Goal: Task Accomplishment & Management: Use online tool/utility

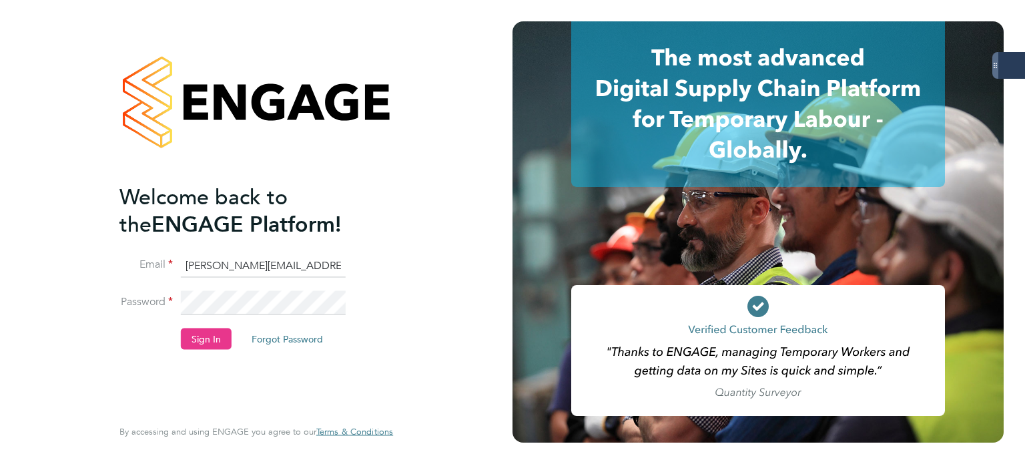
drag, startPoint x: 197, startPoint y: 336, endPoint x: 241, endPoint y: 332, distance: 44.8
click at [198, 336] on button "Sign In" at bounding box center [206, 338] width 51 height 21
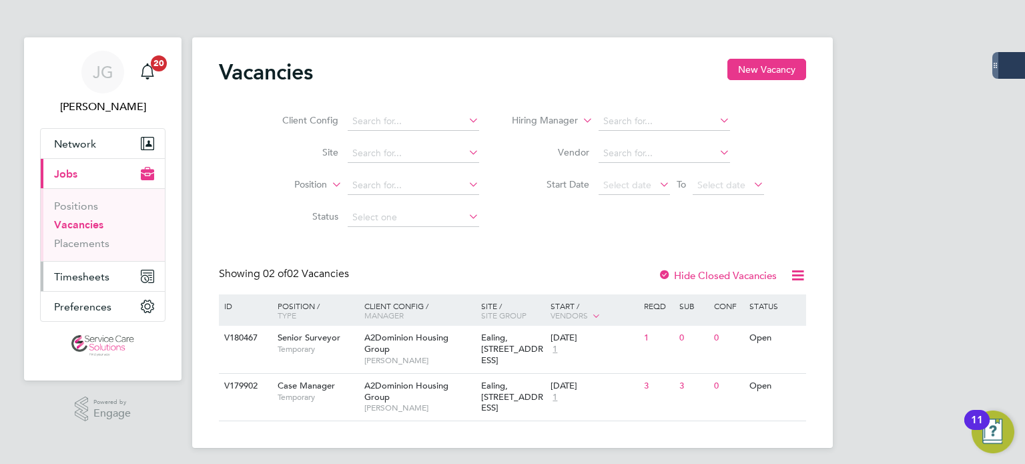
click at [94, 271] on span "Timesheets" at bounding box center [81, 276] width 55 height 13
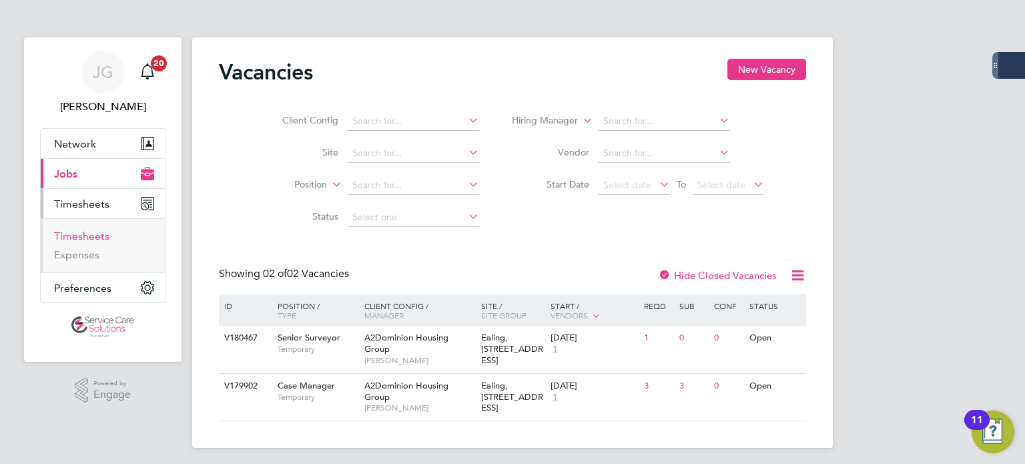
click at [95, 231] on link "Timesheets" at bounding box center [81, 235] width 55 height 13
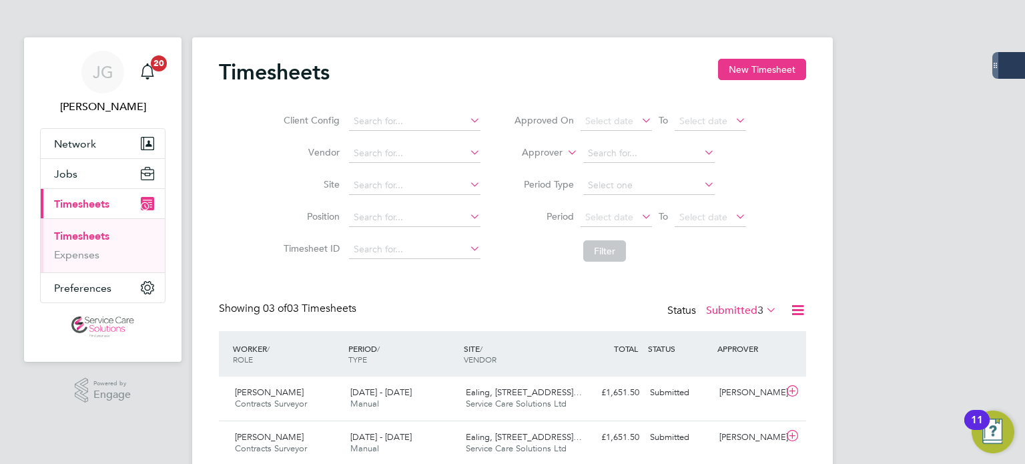
click at [870, 135] on div "JG James Glover Notifications 20 Applications: Network Businesses Sites Workers…" at bounding box center [512, 279] width 1025 height 558
